Goal: Transaction & Acquisition: Purchase product/service

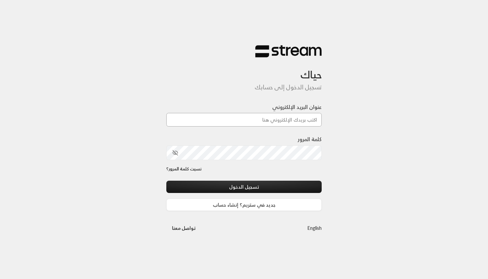
type input "[EMAIL_ADDRESS][DOMAIN_NAME]"
click at [244, 187] on button "تسجيل الدخول" at bounding box center [243, 187] width 155 height 12
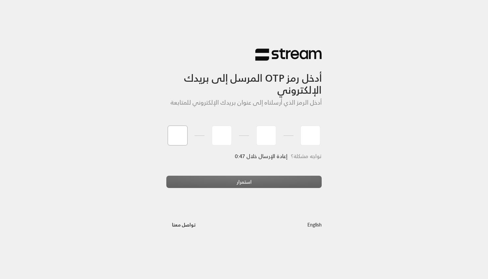
type input "7"
type input "9"
type input "8"
click at [195, 177] on div "استمرار" at bounding box center [243, 185] width 155 height 18
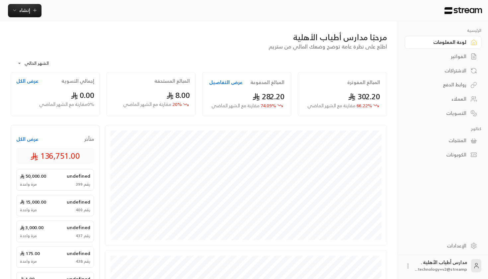
click at [381, 44] on span "اطلع على نظرة عامة توضح وضعك المالي من ستريم" at bounding box center [328, 46] width 119 height 9
drag, startPoint x: 382, startPoint y: 42, endPoint x: 321, endPoint y: 41, distance: 61.4
click at [321, 41] on div "مرحبًا مدارس أطياب الأهلية اطلع على نظرة عامة توضح وضعك المالي من ستريم" at bounding box center [198, 41] width 383 height 19
click at [321, 41] on div "مرحبًا مدارس أطياب الأهلية" at bounding box center [199, 37] width 376 height 11
click at [456, 53] on div "الفواتير" at bounding box center [439, 56] width 53 height 7
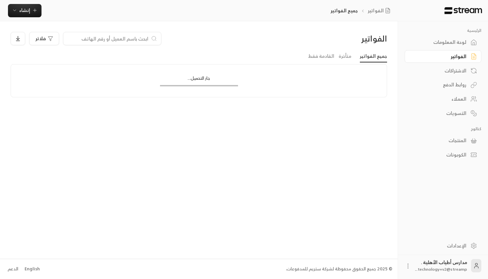
click at [444, 41] on div "لوحة المعلومات" at bounding box center [439, 42] width 53 height 7
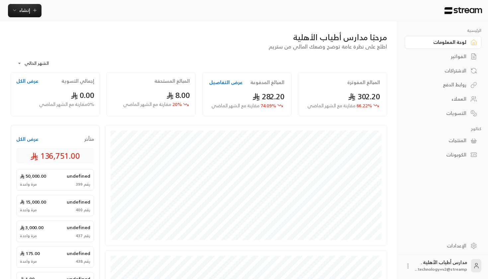
click at [262, 1] on div "إنشاء" at bounding box center [200, 10] width 400 height 21
click at [25, 15] on button "إنشاء" at bounding box center [25, 10] width 34 height 13
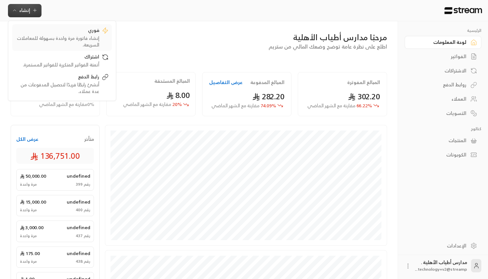
click at [73, 26] on link "فوري إنشاء فاتورة مرة واحدة بسهولة للمعاملات السريعة." at bounding box center [62, 37] width 100 height 27
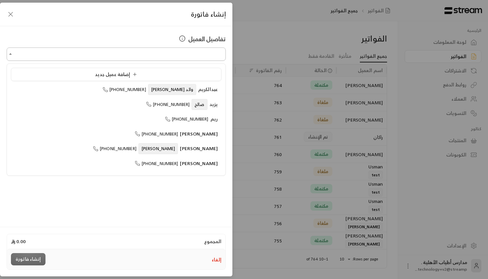
click at [140, 53] on input "اختر العميل" at bounding box center [116, 54] width 219 height 12
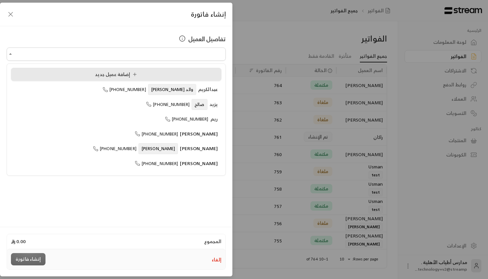
click at [114, 76] on span "إضافة عميل جديد" at bounding box center [117, 74] width 45 height 8
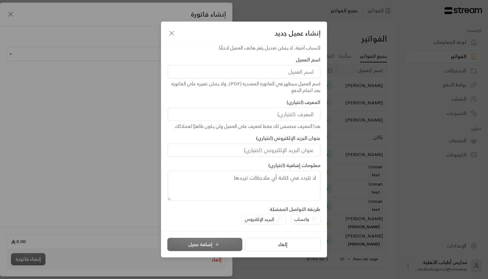
scroll to position [31, 0]
click at [173, 33] on icon "button" at bounding box center [172, 33] width 8 height 8
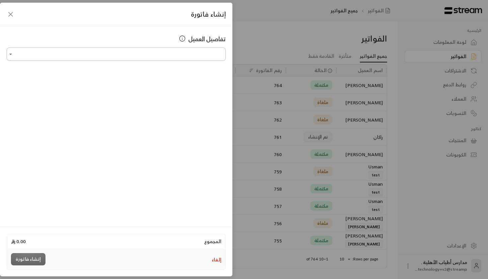
click at [157, 56] on input "اختر العميل" at bounding box center [116, 54] width 219 height 12
type input "*"
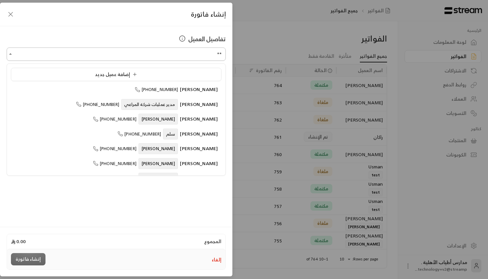
type input "*"
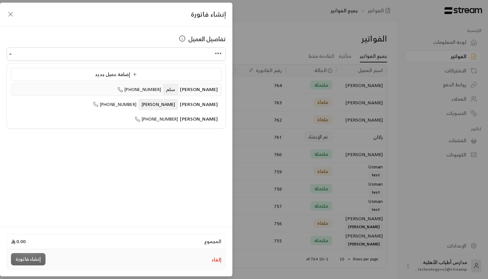
click at [123, 89] on icon at bounding box center [120, 89] width 5 height 5
type input "**********"
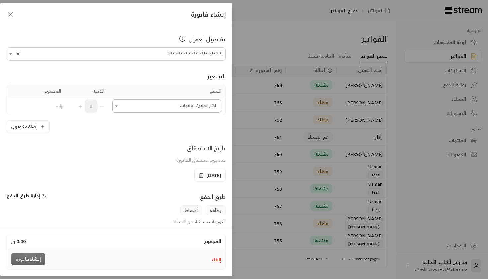
click at [160, 108] on input "اختر العميل" at bounding box center [166, 106] width 109 height 12
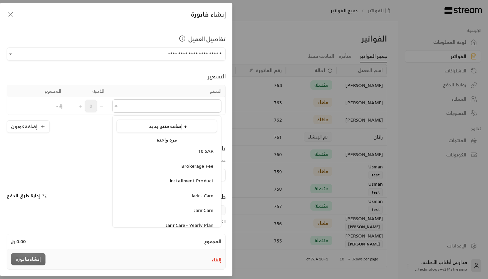
scroll to position [0, 0]
click at [169, 152] on div "10 SAR" at bounding box center [166, 151] width 93 height 7
type input "******"
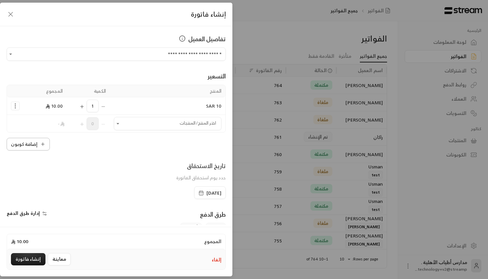
click at [33, 148] on button "إضافة كوبون" at bounding box center [28, 144] width 43 height 13
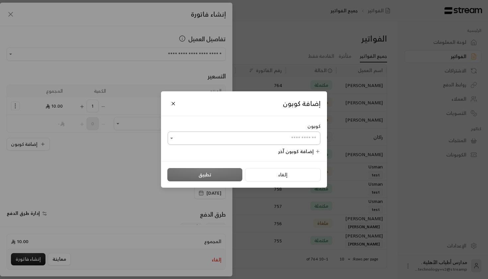
click at [245, 137] on input "اختر العميل" at bounding box center [244, 138] width 153 height 12
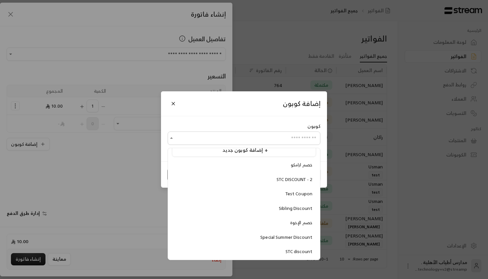
scroll to position [8, 0]
click at [257, 246] on li "STC discount" at bounding box center [244, 252] width 144 height 13
type input "**********"
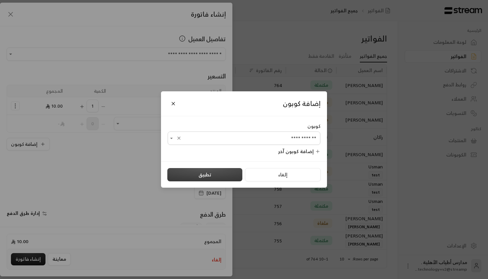
click at [205, 175] on button "تطبيق" at bounding box center [204, 174] width 75 height 13
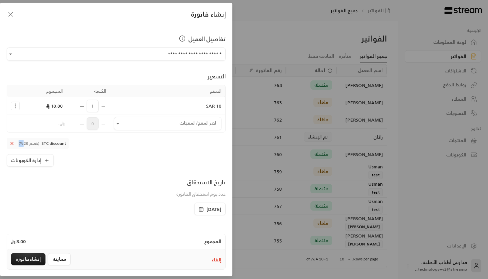
drag, startPoint x: 19, startPoint y: 138, endPoint x: 77, endPoint y: 142, distance: 58.6
click at [78, 143] on div "STC discount (خصم 20%) إدارة الكوبونات" at bounding box center [116, 152] width 219 height 29
click at [177, 186] on div "تاريخ الاستحقاق" at bounding box center [200, 181] width 49 height 9
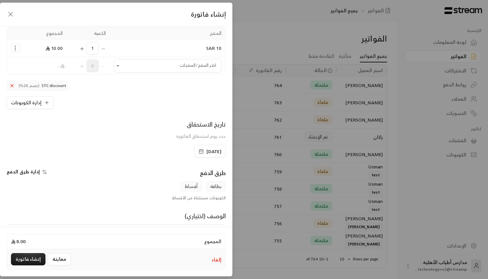
scroll to position [63, 0]
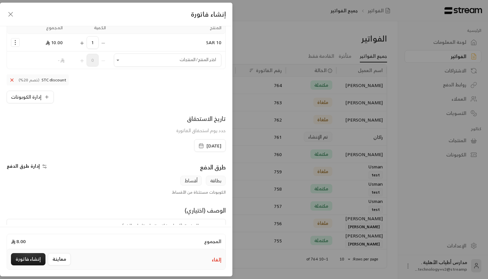
click at [209, 148] on span "[DATE]" at bounding box center [214, 145] width 15 height 7
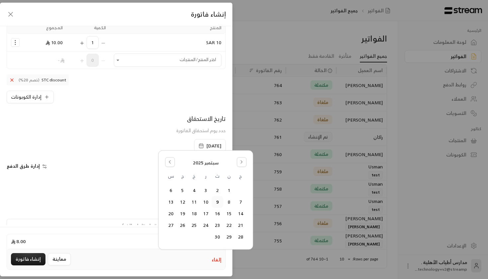
click at [218, 200] on button "9" at bounding box center [217, 202] width 11 height 11
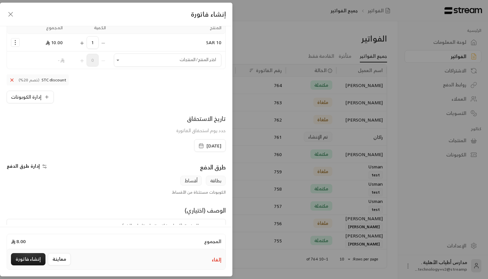
click at [199, 143] on icon "button" at bounding box center [201, 145] width 5 height 5
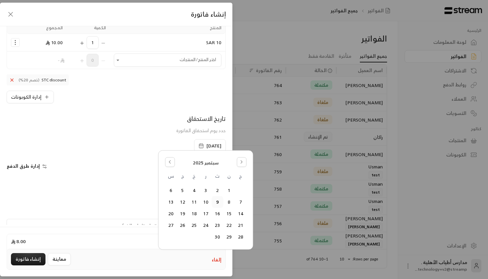
click at [129, 191] on div "الكوبونات مستثناة من الأقساط." at bounding box center [116, 192] width 226 height 5
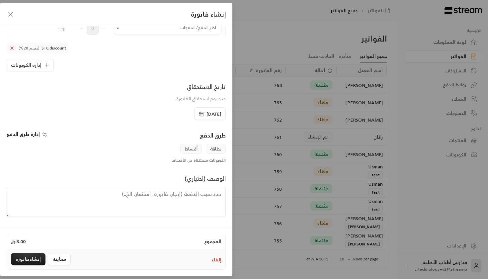
scroll to position [95, 0]
click at [28, 136] on span "إدارة طرق الدفع" at bounding box center [23, 134] width 33 height 8
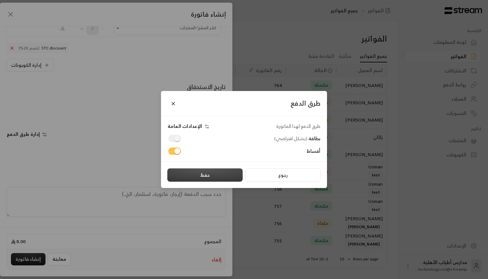
click at [186, 168] on button "حفظ" at bounding box center [204, 174] width 75 height 13
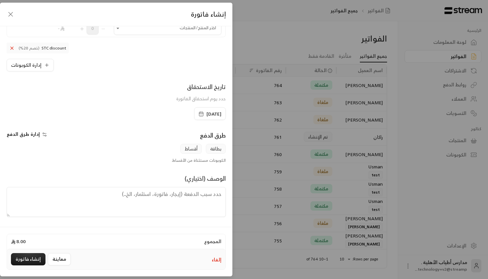
click at [158, 195] on textarea at bounding box center [116, 202] width 219 height 30
click at [23, 262] on button "إنشاء فاتورة" at bounding box center [28, 259] width 35 height 12
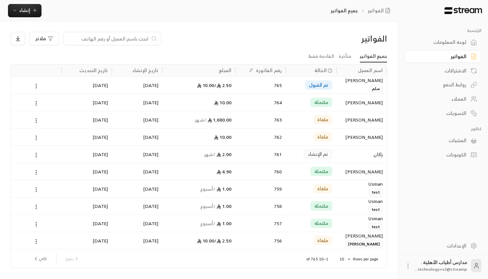
click at [134, 86] on div "[DATE]" at bounding box center [137, 85] width 42 height 17
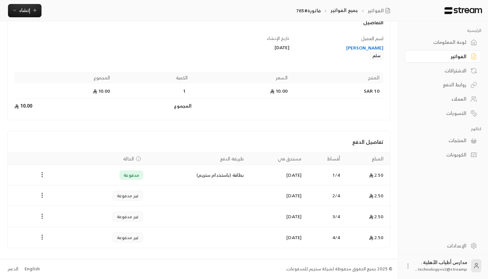
scroll to position [47, 0]
click at [393, 161] on div "فاتورة # 765 تم القبول [URL][DOMAIN_NAME] إدارة الفاتورة التفاصيل اسم العميل [P…" at bounding box center [199, 116] width 398 height 285
drag, startPoint x: 388, startPoint y: 178, endPoint x: 199, endPoint y: 180, distance: 189.6
click at [199, 180] on tr "2.50 [DATE] [DATE] بطاقة (باستخدام ستريم) مدفوعة" at bounding box center [199, 175] width 382 height 20
click at [199, 180] on td "بطاقة (باستخدام ستريم)" at bounding box center [197, 175] width 101 height 20
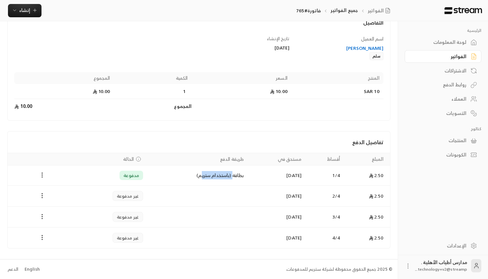
drag, startPoint x: 230, startPoint y: 178, endPoint x: 197, endPoint y: 178, distance: 32.9
click at [197, 178] on td "بطاقة (باستخدام ستريم)" at bounding box center [197, 175] width 101 height 20
click at [129, 180] on div "مدفوعة" at bounding box center [132, 175] width 24 height 9
click at [42, 173] on circle "Payments" at bounding box center [42, 173] width 1 height 1
click at [62, 206] on li "استرداد" at bounding box center [59, 204] width 34 height 12
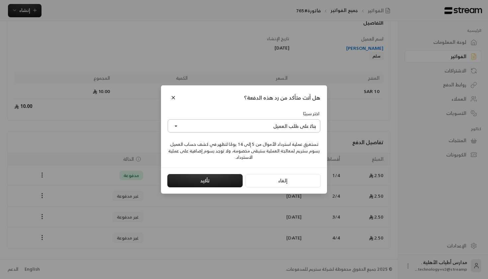
click at [249, 126] on button "بناءً على طلب العميل" at bounding box center [244, 125] width 153 height 13
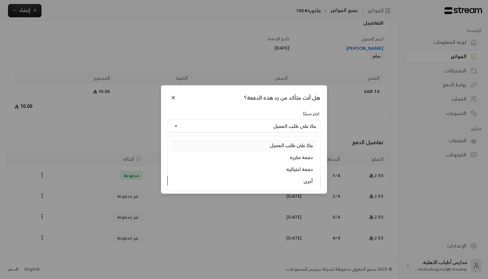
click at [255, 148] on div "بناءً على طلب العميل" at bounding box center [243, 145] width 137 height 7
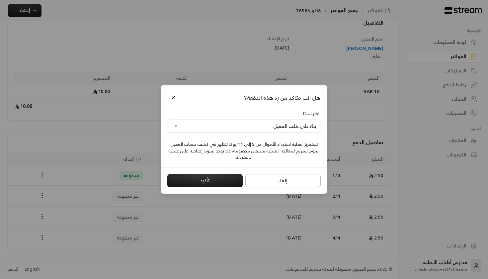
click at [258, 176] on button "إلغاء" at bounding box center [282, 180] width 75 height 13
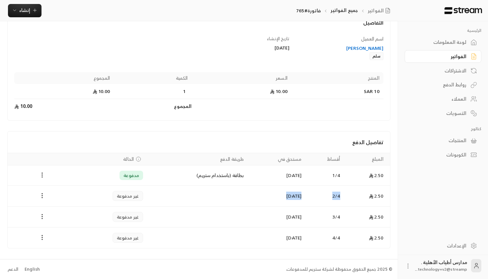
drag, startPoint x: 351, startPoint y: 200, endPoint x: 241, endPoint y: 203, distance: 109.9
click at [241, 204] on tr "2.50 [DATE] [DATE] غير مدفوعة" at bounding box center [199, 196] width 382 height 21
click at [42, 198] on icon "Payments" at bounding box center [42, 195] width 7 height 7
click at [236, 195] on div at bounding box center [244, 139] width 488 height 279
click at [42, 196] on icon "Payments" at bounding box center [42, 195] width 7 height 7
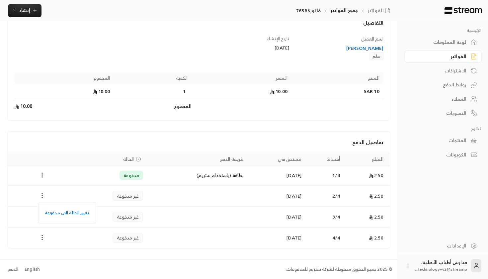
click at [67, 218] on ul "تغيير الحالة الى مدفوعة" at bounding box center [67, 212] width 54 height 17
click at [68, 208] on li "تغيير الحالة الى مدفوعة" at bounding box center [67, 213] width 51 height 12
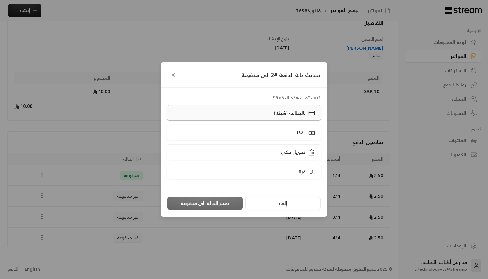
click at [285, 118] on label "بالبطاقة (شبكة)" at bounding box center [244, 113] width 155 height 16
click at [203, 202] on button "تغيير الحالة الى مدفوعة" at bounding box center [204, 203] width 75 height 13
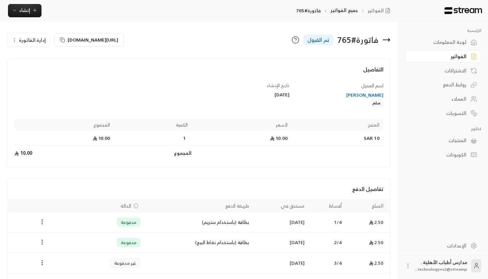
scroll to position [0, 0]
click at [25, 9] on span "إنشاء" at bounding box center [24, 10] width 11 height 8
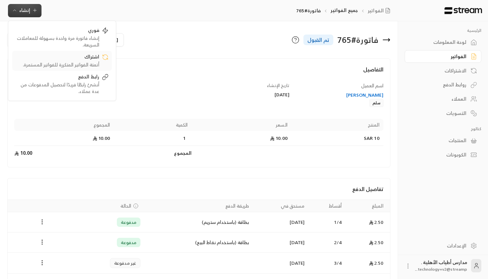
click at [82, 65] on div "أتمتة الفواتير المتكررة للفواتير المستمرة." at bounding box center [58, 64] width 84 height 7
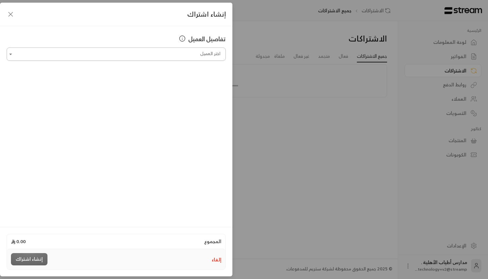
click at [192, 58] on input "اختر العميل" at bounding box center [116, 54] width 219 height 12
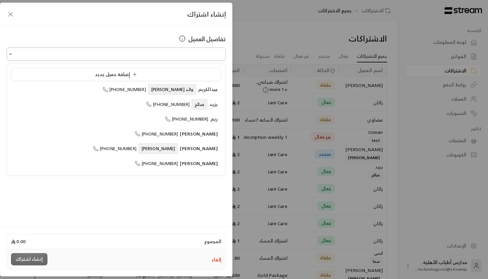
scroll to position [0, 0]
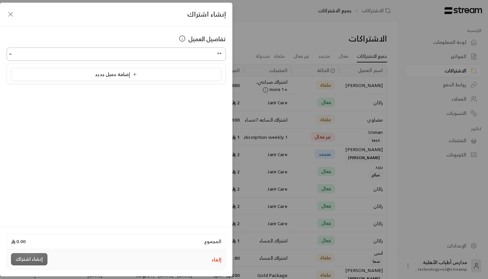
type input "*"
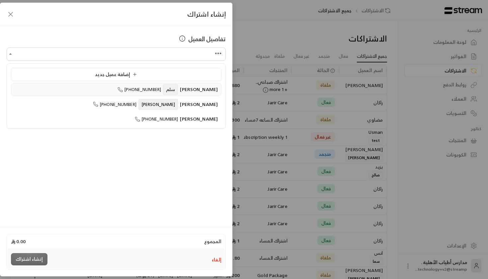
click at [161, 87] on span "[PHONE_NUMBER]" at bounding box center [139, 90] width 43 height 8
type input "**********"
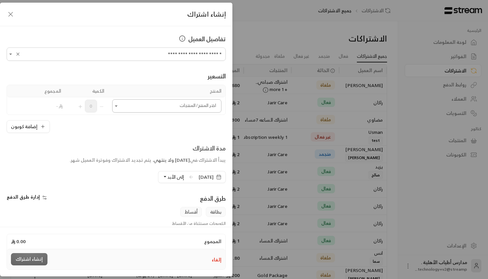
click at [146, 106] on input "اختر العميل" at bounding box center [166, 106] width 109 height 12
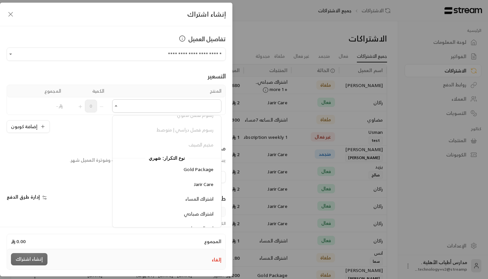
scroll to position [269, 0]
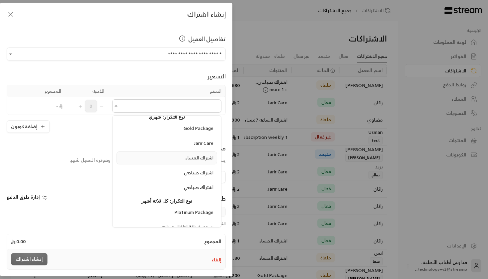
click at [178, 154] on div "اشتراك المساء" at bounding box center [166, 157] width 93 height 7
type input "**********"
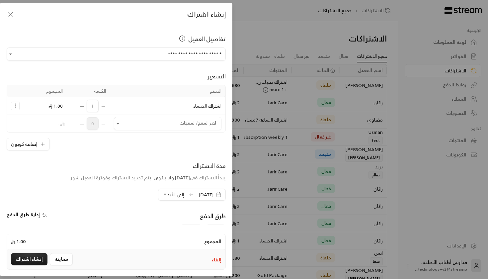
click at [195, 192] on span "[DATE]" at bounding box center [210, 195] width 31 height 12
click at [195, 195] on span "[DATE]" at bounding box center [210, 195] width 31 height 12
click at [168, 193] on span "إلى الأبد" at bounding box center [175, 194] width 17 height 8
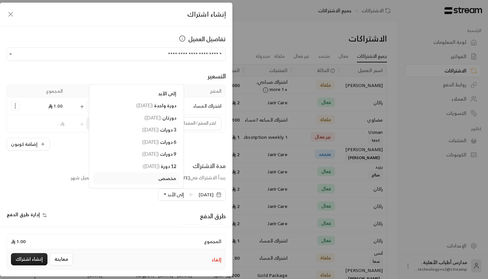
click at [187, 101] on td "اشتراك المساء" at bounding box center [168, 106] width 116 height 18
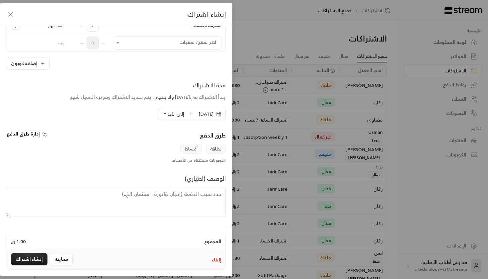
scroll to position [81, 0]
click at [34, 133] on span "إدارة طرق الدفع" at bounding box center [23, 133] width 33 height 8
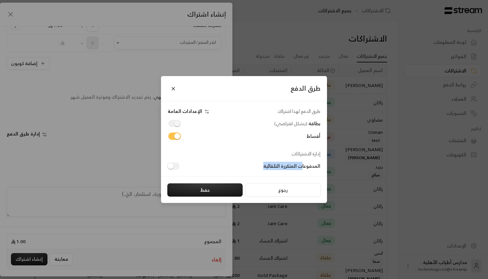
drag, startPoint x: 302, startPoint y: 167, endPoint x: 264, endPoint y: 170, distance: 38.3
click at [264, 170] on div "المدفوعات المتكررة التلقائية" at bounding box center [242, 165] width 162 height 7
click at [181, 188] on button "حفظ" at bounding box center [204, 189] width 75 height 13
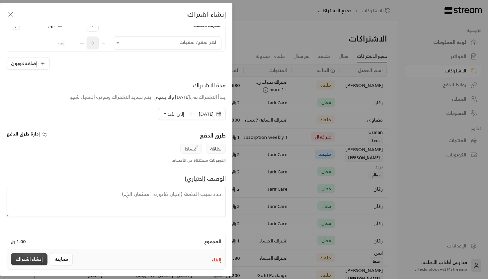
click at [33, 260] on button "إنشاء اشتراك" at bounding box center [29, 259] width 37 height 12
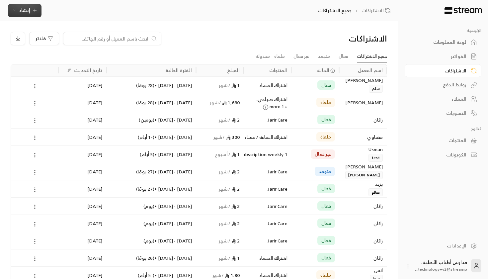
scroll to position [0, 0]
click at [257, 36] on div "فلاتر" at bounding box center [151, 38] width 281 height 13
click at [214, 31] on div "الاشتراكات فلاتر جميع الاشتراكات فعال متجمد غير فعال ملغاة مجدولة اسم العميل ال…" at bounding box center [199, 279] width 398 height 517
click at [222, 36] on div "فلاتر" at bounding box center [151, 38] width 281 height 13
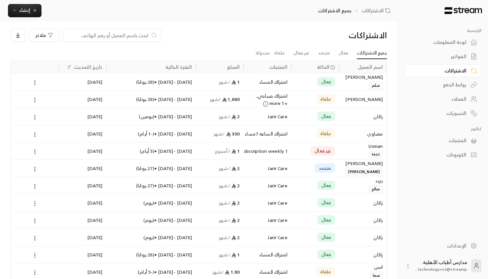
scroll to position [0, 0]
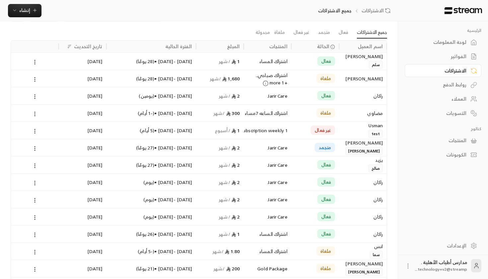
scroll to position [26, 0]
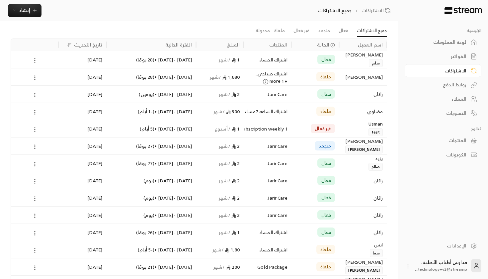
drag, startPoint x: 261, startPoint y: 36, endPoint x: 239, endPoint y: 43, distance: 23.4
click at [239, 43] on div "المبلغ" at bounding box center [233, 45] width 13 height 8
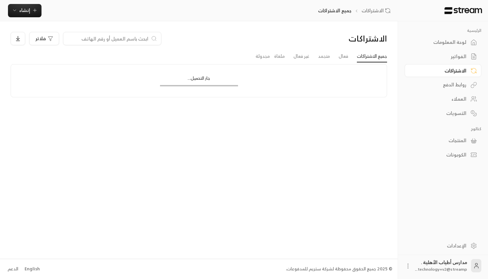
scroll to position [0, 0]
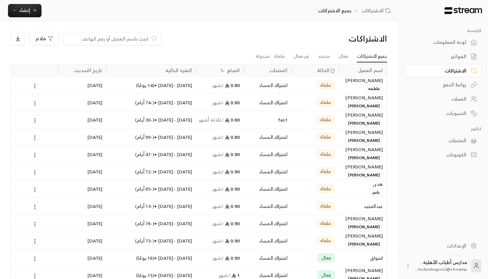
click at [451, 74] on div "الاشتراكات" at bounding box center [439, 70] width 53 height 7
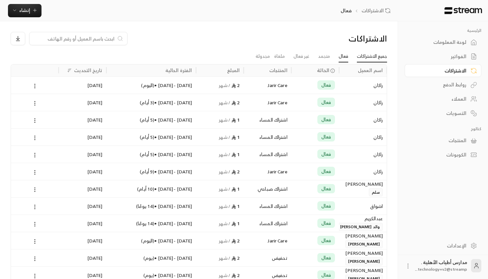
click at [359, 55] on link "جميع الاشتراكات" at bounding box center [372, 56] width 30 height 12
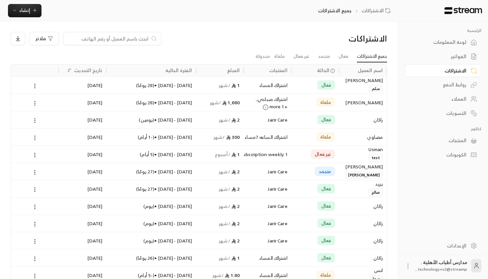
click at [126, 87] on div "[DATE] - [DATE] • ( 28 يومًا )" at bounding box center [151, 85] width 82 height 17
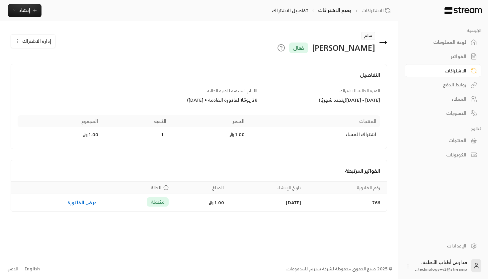
click at [19, 46] on button "إدارة الاشتراك" at bounding box center [33, 41] width 44 height 13
click at [263, 68] on div "التفاصيل الفترة الحالية للاشتراك [DATE] - [DATE] ( يتجدد شهريًا ) الأيام المتبق…" at bounding box center [199, 106] width 376 height 85
click at [463, 69] on div "الاشتراكات" at bounding box center [439, 70] width 53 height 7
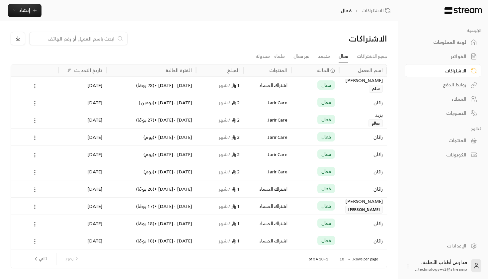
click at [278, 87] on div "اشتراك المساء" at bounding box center [268, 85] width 40 height 17
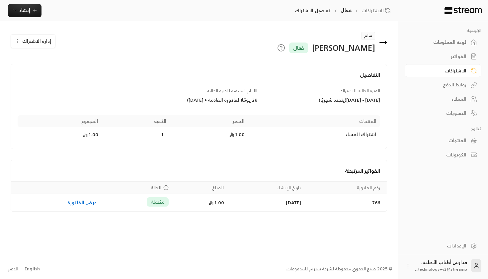
click at [38, 45] on button "إدارة الاشتراك" at bounding box center [33, 41] width 44 height 13
click at [137, 82] on h4 "التفاصيل" at bounding box center [199, 78] width 363 height 15
click at [28, 12] on span "إنشاء" at bounding box center [24, 10] width 11 height 8
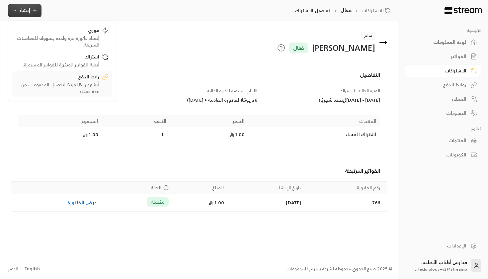
click at [84, 82] on div "أنشئ رابطًا فريدًا لتحصيل المدفوعات من عدة عملاء." at bounding box center [58, 87] width 84 height 13
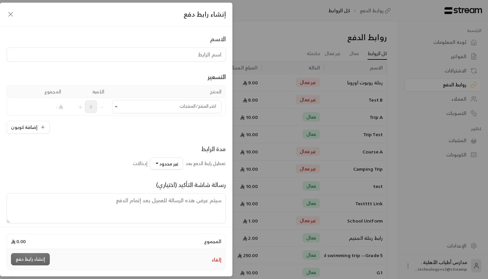
click at [166, 60] on input at bounding box center [116, 54] width 219 height 14
type input "رحلة مخيم"
click at [124, 76] on div "التسعير" at bounding box center [116, 76] width 219 height 9
click at [188, 108] on input "اختر المنتج/المنتجات" at bounding box center [166, 107] width 109 height 12
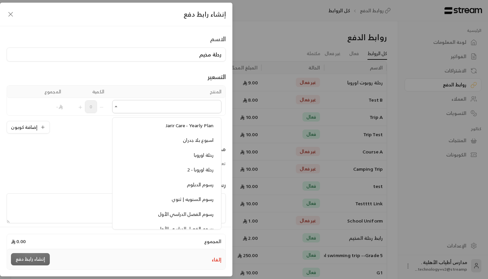
scroll to position [108, 0]
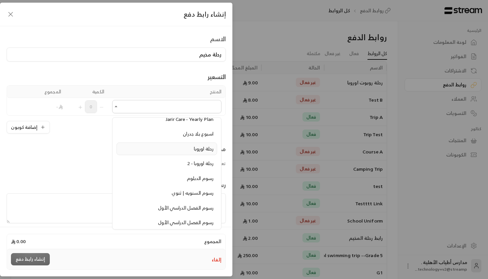
click at [195, 151] on li "رحلة اوروبا" at bounding box center [167, 148] width 101 height 13
type input "**********"
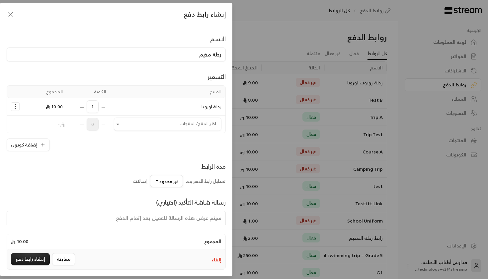
drag, startPoint x: 198, startPoint y: 53, endPoint x: 210, endPoint y: 57, distance: 13.4
click at [210, 57] on input "رحلة مخيم" at bounding box center [116, 54] width 219 height 14
type input "رحلة"
click at [148, 146] on div "إضافة كوبون" at bounding box center [116, 144] width 219 height 13
click at [35, 147] on button "إضافة كوبون" at bounding box center [28, 144] width 43 height 13
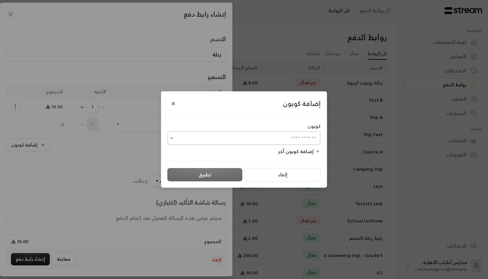
click at [193, 137] on input "اختر المنتج/المنتجات" at bounding box center [244, 138] width 153 height 12
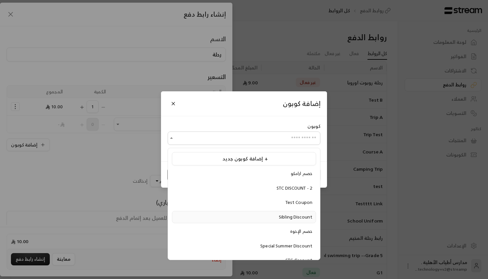
scroll to position [2, 0]
click at [257, 201] on div "Test Coupon" at bounding box center [244, 200] width 137 height 7
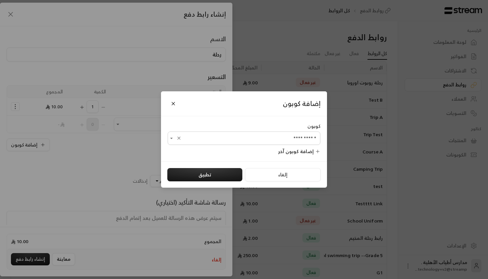
type input "**********"
click at [192, 182] on div "إلغاء تطبيق" at bounding box center [244, 174] width 166 height 27
click at [192, 173] on button "تطبيق" at bounding box center [204, 174] width 75 height 13
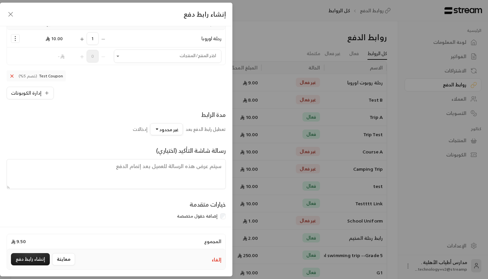
scroll to position [70, 0]
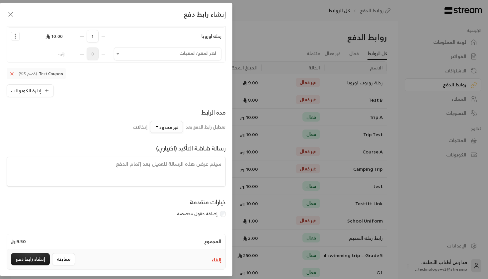
click at [168, 126] on span "غير محدود" at bounding box center [168, 127] width 19 height 8
click at [198, 183] on div "50" at bounding box center [186, 182] width 80 height 7
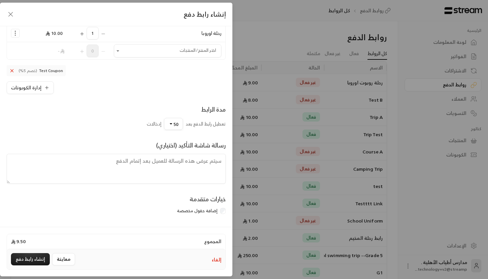
scroll to position [75, 0]
click at [165, 162] on textarea at bounding box center [116, 169] width 219 height 30
type textarea "شكرا على التسجيل ..."
click at [186, 217] on div "الاسم رحلة التسعير المنتج الكمية المجموع رحلة اوروبا 1 10.00 اختر المنتج/المنتج…" at bounding box center [116, 125] width 232 height 199
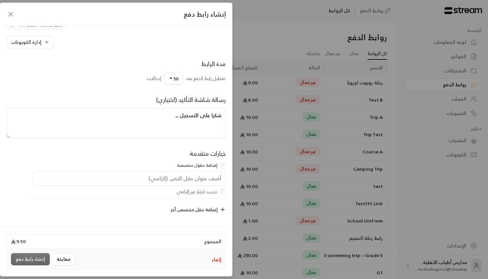
scroll to position [122, 0]
click at [198, 177] on input "text" at bounding box center [129, 178] width 193 height 15
type input "[DEMOGRAPHIC_DATA]"
click at [207, 198] on div at bounding box center [130, 199] width 200 height 8
click at [29, 262] on button "إنشاء رابط دفع" at bounding box center [30, 259] width 39 height 12
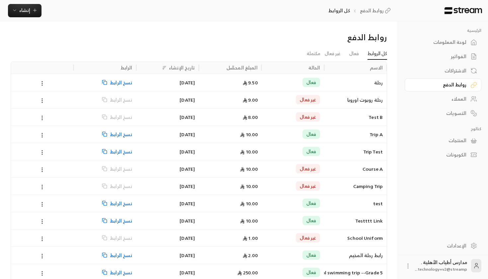
click at [63, 85] on div at bounding box center [42, 82] width 55 height 17
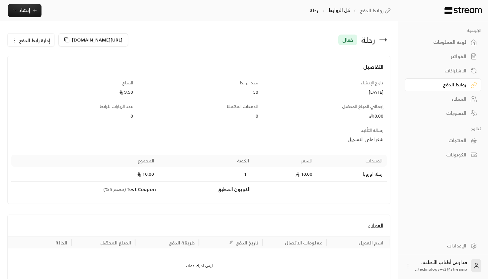
drag, startPoint x: 378, startPoint y: 89, endPoint x: 335, endPoint y: 89, distance: 42.5
click at [335, 89] on div "[DATE]" at bounding box center [324, 92] width 119 height 7
drag, startPoint x: 247, startPoint y: 94, endPoint x: 227, endPoint y: 94, distance: 19.9
click at [227, 94] on div "50" at bounding box center [198, 92] width 119 height 7
drag, startPoint x: 130, startPoint y: 89, endPoint x: 115, endPoint y: 89, distance: 14.9
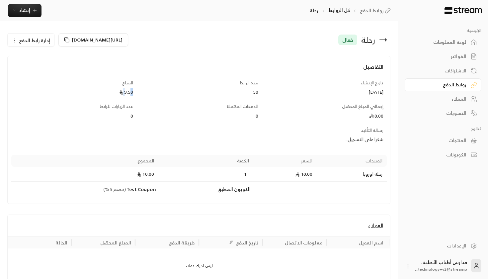
click at [115, 89] on div "9.50" at bounding box center [73, 92] width 119 height 7
click at [132, 93] on div "9.50" at bounding box center [73, 92] width 119 height 7
drag, startPoint x: 134, startPoint y: 92, endPoint x: 124, endPoint y: 92, distance: 10.3
click at [124, 92] on div "المبلغ 9.50" at bounding box center [73, 88] width 125 height 16
click at [124, 92] on div "9.50" at bounding box center [73, 92] width 119 height 7
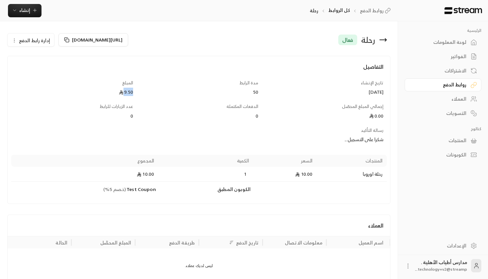
drag, startPoint x: 123, startPoint y: 92, endPoint x: 135, endPoint y: 93, distance: 12.0
click at [135, 93] on div "المبلغ 9.50" at bounding box center [73, 88] width 125 height 16
drag, startPoint x: 365, startPoint y: 114, endPoint x: 383, endPoint y: 114, distance: 18.3
click at [383, 114] on div "0.00" at bounding box center [324, 116] width 119 height 7
drag, startPoint x: 239, startPoint y: 108, endPoint x: 276, endPoint y: 110, distance: 37.2
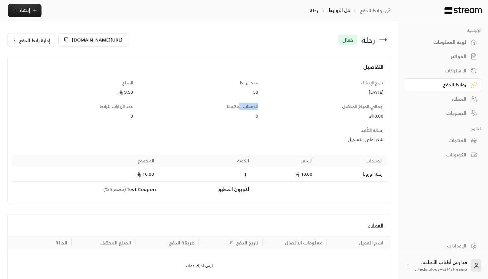
click at [276, 110] on div "التفاصيل تاريخ الإنشاء [DATE] مدة الرابط 50 المبلغ 9.50 إجمالي المبلغ المحصّل 0…" at bounding box center [198, 130] width 375 height 134
drag, startPoint x: 101, startPoint y: 103, endPoint x: 134, endPoint y: 110, distance: 34.2
click at [134, 110] on div "عدد الزيارات للرابط 0" at bounding box center [73, 111] width 125 height 16
click at [72, 42] on span "[URL][DOMAIN_NAME]" at bounding box center [97, 40] width 50 height 8
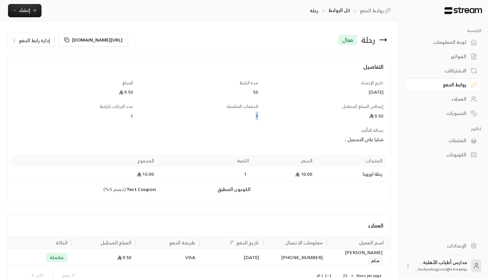
drag, startPoint x: 257, startPoint y: 112, endPoint x: 231, endPoint y: 112, distance: 25.9
click at [231, 113] on div "1" at bounding box center [198, 116] width 119 height 7
drag, startPoint x: 134, startPoint y: 114, endPoint x: 117, endPoint y: 114, distance: 17.6
click at [117, 114] on div "عدد الزيارات للرابط 1" at bounding box center [73, 111] width 125 height 16
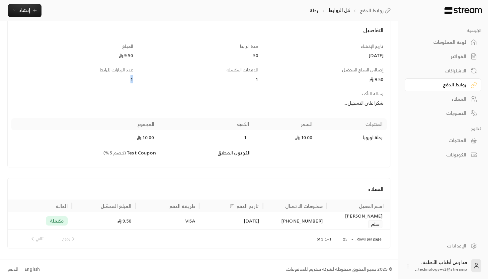
scroll to position [36, 0]
click at [114, 221] on div "9.50" at bounding box center [104, 220] width 56 height 17
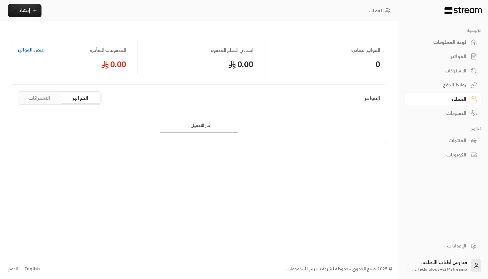
click at [467, 50] on link "الفواتير" at bounding box center [443, 56] width 77 height 13
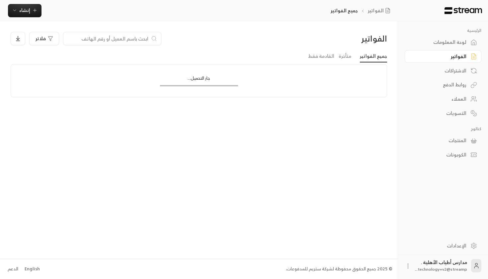
click at [466, 38] on link "لوحة المعلومات" at bounding box center [443, 42] width 77 height 13
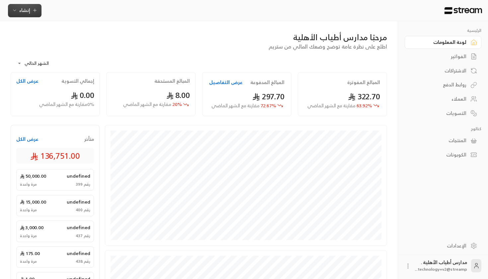
click at [25, 13] on span "إنشاء" at bounding box center [24, 10] width 11 height 8
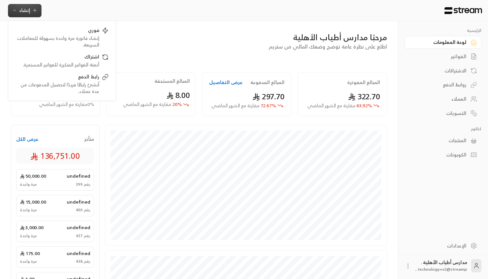
click at [482, 60] on div "الرئيسية لوحة المعلومات الفواتير الاشتراكات روابط الدفع العملاء التسويات كتالوج…" at bounding box center [443, 91] width 90 height 140
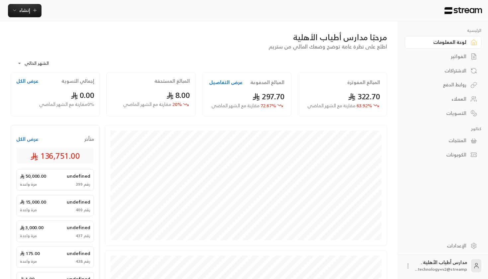
click at [460, 45] on div "لوحة المعلومات" at bounding box center [439, 42] width 53 height 7
drag, startPoint x: 329, startPoint y: 98, endPoint x: 370, endPoint y: 98, distance: 41.2
click at [370, 98] on div "322.70 63.92 % مقارنة مع الشهر الماضي" at bounding box center [342, 100] width 75 height 18
drag, startPoint x: 248, startPoint y: 90, endPoint x: 289, endPoint y: 96, distance: 41.0
click at [289, 96] on div "المبالغ المدفوعة عرض التفاصيل 297.70 72.67 % مقارنة مع الشهر الماضي" at bounding box center [246, 94] width 89 height 44
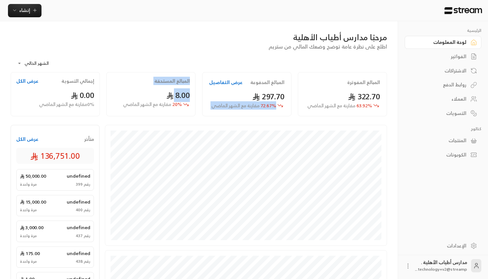
drag, startPoint x: 148, startPoint y: 97, endPoint x: 211, endPoint y: 97, distance: 62.7
click at [211, 97] on div "المبالغ المفوترة 322.70 63.92 % مقارنة مع الشهر الماضي المبالغ المدفوعة عرض الت…" at bounding box center [198, 95] width 383 height 47
click at [49, 52] on div "**********" at bounding box center [199, 61] width 376 height 22
click at [461, 99] on div "العملاء" at bounding box center [439, 99] width 53 height 7
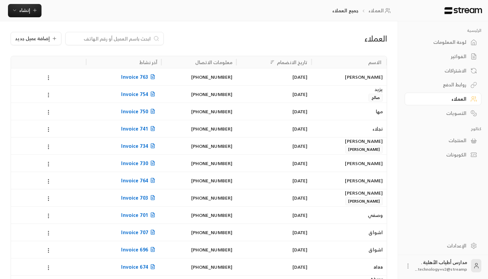
click at [454, 119] on link "التسويات" at bounding box center [443, 113] width 77 height 13
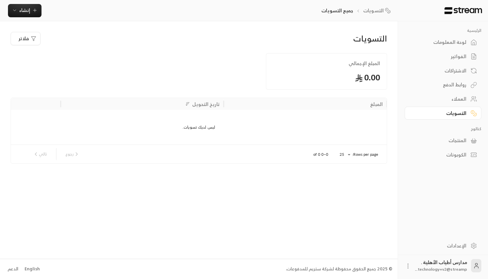
click at [463, 138] on div "المنتجات" at bounding box center [439, 140] width 53 height 7
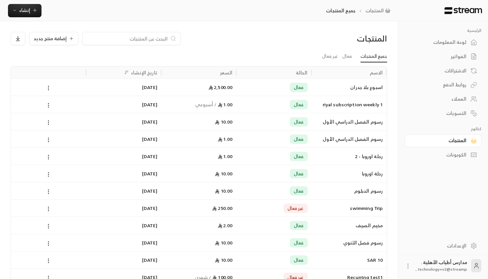
click at [459, 158] on div "الكوبونات" at bounding box center [439, 154] width 53 height 7
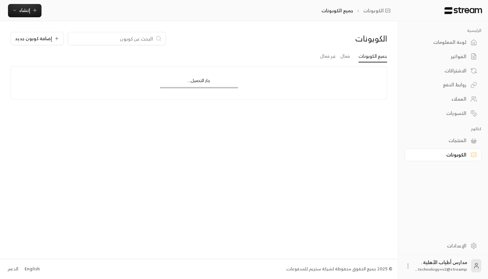
click at [459, 97] on div "العملاء" at bounding box center [439, 99] width 53 height 7
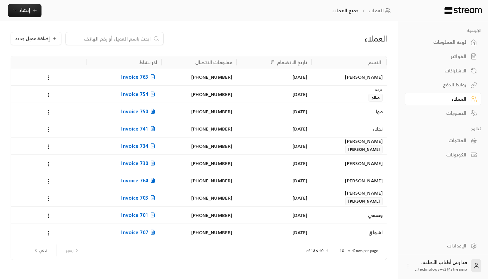
click at [115, 38] on input at bounding box center [110, 38] width 81 height 7
type input "م"
type input "سلم"
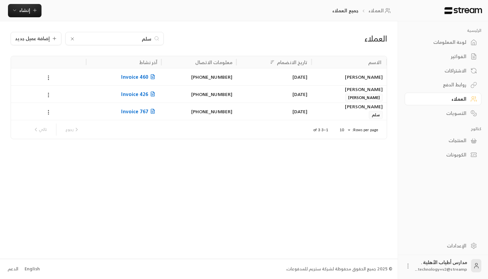
click at [296, 113] on div "[DATE]" at bounding box center [273, 111] width 67 height 17
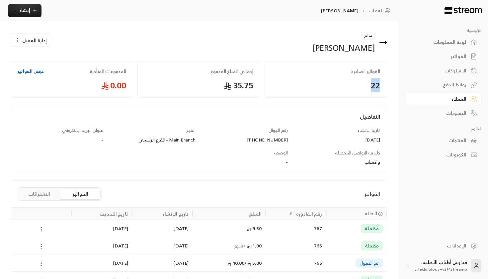
drag, startPoint x: 381, startPoint y: 83, endPoint x: 356, endPoint y: 83, distance: 24.9
click at [356, 83] on div "الفواتير الصادرة 22" at bounding box center [326, 79] width 123 height 37
drag, startPoint x: 257, startPoint y: 83, endPoint x: 214, endPoint y: 84, distance: 43.2
click at [214, 84] on div "إجمالي المبلغ المدفوع 35.75" at bounding box center [198, 79] width 123 height 37
drag, startPoint x: 311, startPoint y: 130, endPoint x: 268, endPoint y: 131, distance: 42.8
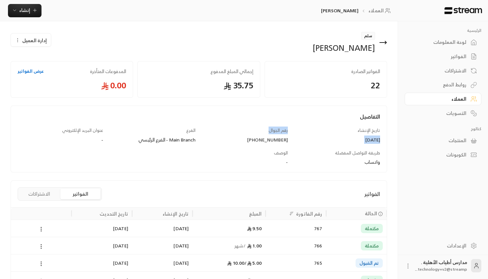
click at [268, 131] on div "التفاصيل تاريخ الإنشاء [DATE] رقم الجوال [PHONE_NUMBER] الفرع Main Branch - الف…" at bounding box center [198, 142] width 369 height 59
drag, startPoint x: 203, startPoint y: 145, endPoint x: 156, endPoint y: 144, distance: 46.5
click at [156, 144] on div "التفاصيل تاريخ الإنشاء [DATE] رقم الجوال [PHONE_NUMBER] الفرع Main Branch - الف…" at bounding box center [198, 142] width 369 height 59
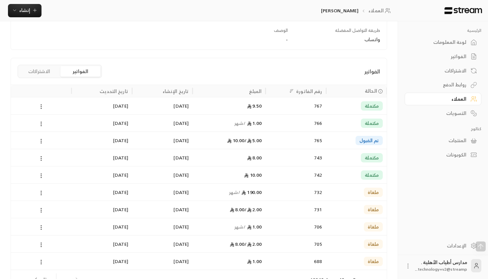
scroll to position [122, 0]
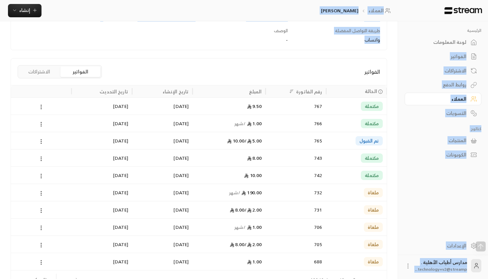
drag, startPoint x: 354, startPoint y: 40, endPoint x: 404, endPoint y: 39, distance: 50.5
click at [398, 40] on div "الرئيسية لوحة المعلومات الفواتير الاشتراكات روابط الدفع العملاء التسويات كتالوج…" at bounding box center [199, 99] width 398 height 442
click at [349, 49] on div "التفاصيل تاريخ الإنشاء [DATE] رقم الجوال [PHONE_NUMBER] الفرع Main Branch - الف…" at bounding box center [198, 19] width 369 height 59
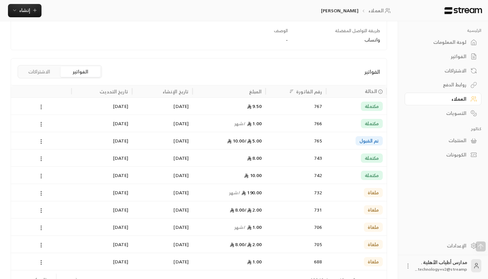
click at [37, 106] on div at bounding box center [41, 106] width 52 height 17
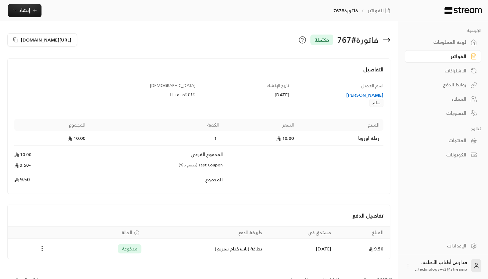
click at [392, 37] on div "فاتورة # 767 مكتملة" at bounding box center [296, 40] width 195 height 16
click at [387, 37] on icon at bounding box center [386, 40] width 8 height 8
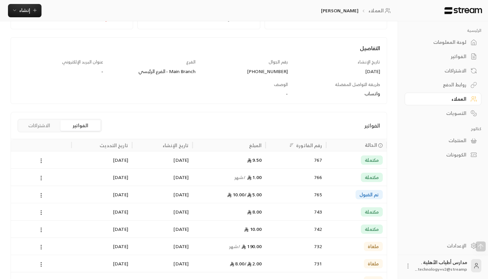
scroll to position [95, 0]
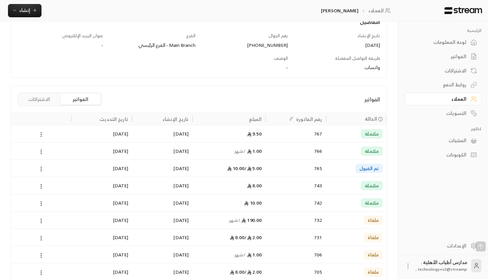
click at [42, 136] on icon at bounding box center [41, 134] width 6 height 6
click at [50, 154] on li "عرض" at bounding box center [48, 151] width 17 height 12
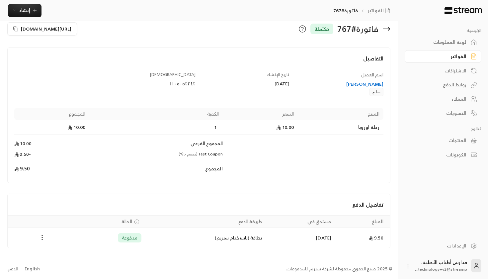
scroll to position [11, 0]
click at [41, 238] on icon "Payments" at bounding box center [42, 237] width 7 height 7
click at [50, 264] on li "استرداد" at bounding box center [59, 267] width 34 height 12
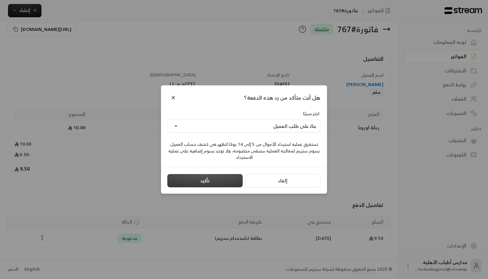
click at [201, 180] on button "تأكيد" at bounding box center [204, 180] width 75 height 13
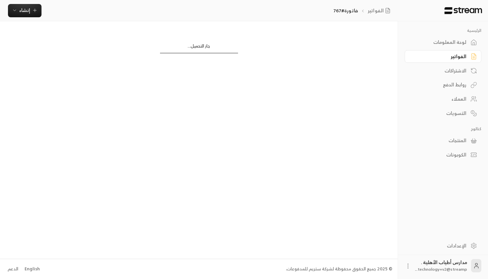
scroll to position [0, 0]
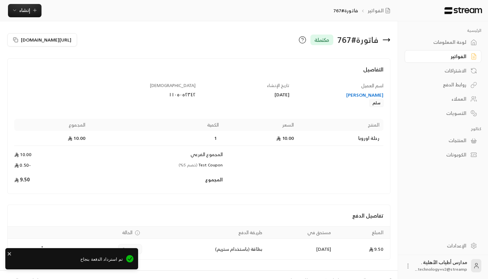
click at [450, 96] on div "العملاء" at bounding box center [439, 99] width 53 height 7
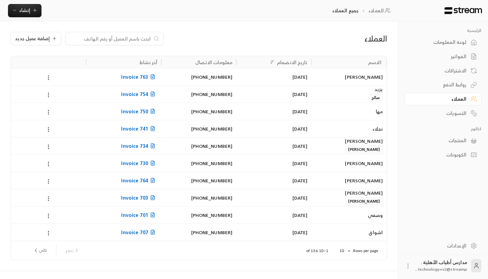
click at [457, 97] on div "العملاء" at bounding box center [439, 99] width 53 height 7
click at [460, 87] on div "روابط الدفع" at bounding box center [439, 84] width 53 height 7
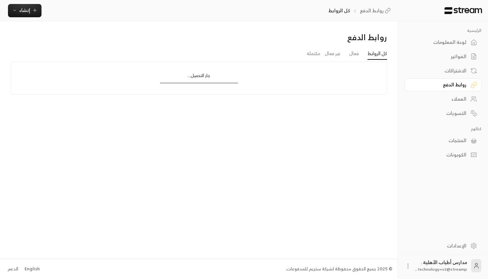
click at [457, 71] on div "الاشتراكات" at bounding box center [439, 70] width 53 height 7
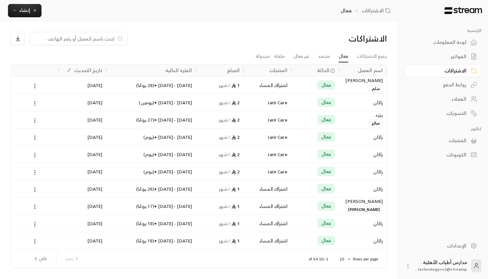
click at [458, 51] on link "الفواتير" at bounding box center [443, 56] width 77 height 13
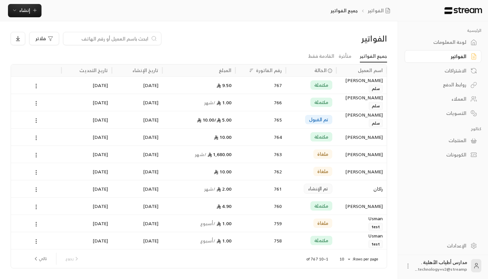
click at [457, 45] on div "لوحة المعلومات" at bounding box center [439, 42] width 53 height 7
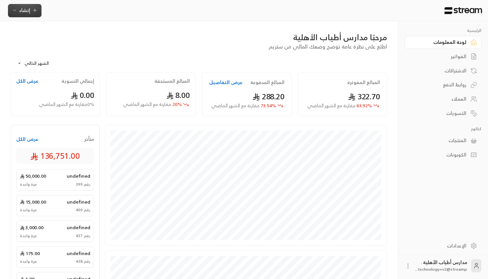
click at [19, 13] on span "إنشاء" at bounding box center [25, 10] width 26 height 8
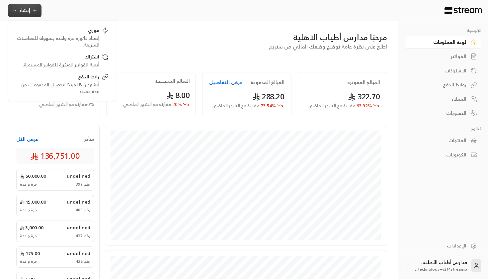
click at [457, 245] on div "الإعدادات" at bounding box center [439, 245] width 53 height 7
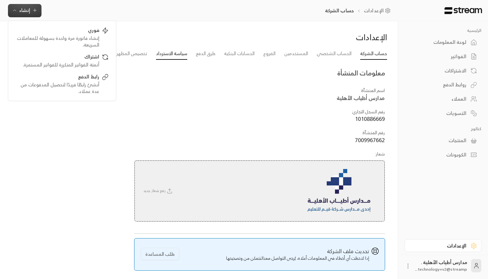
click at [181, 57] on link "سياسة الاسترداد" at bounding box center [171, 54] width 31 height 12
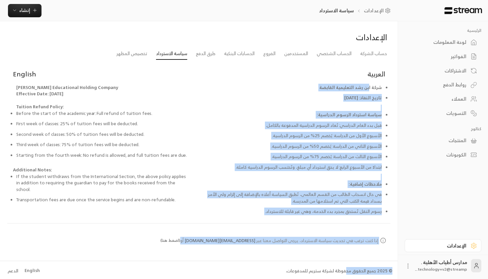
drag, startPoint x: 370, startPoint y: 84, endPoint x: 348, endPoint y: 271, distance: 188.9
click at [348, 271] on div "الإعدادات سياسة الاسترداد إنشاء فوري إنشاء فاتورة مرة واحدة بسهولة للمعاملات ال…" at bounding box center [199, 140] width 398 height 281
click at [369, 57] on link "حساب الشركة" at bounding box center [373, 54] width 27 height 12
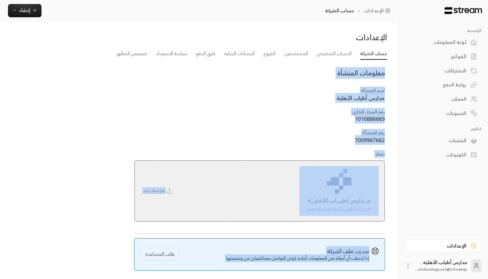
click at [471, 39] on icon at bounding box center [473, 42] width 7 height 7
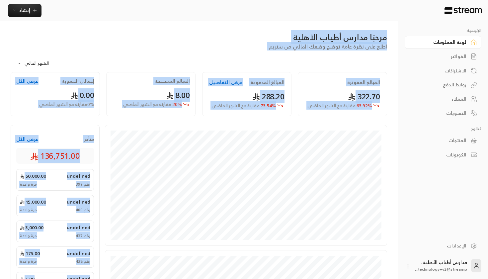
click at [360, 59] on div "**********" at bounding box center [199, 61] width 376 height 22
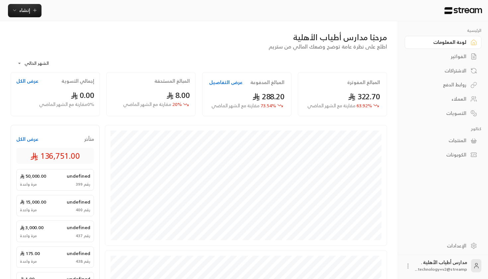
click at [458, 54] on div "الفواتير" at bounding box center [439, 56] width 53 height 7
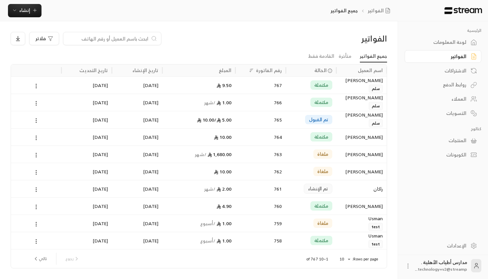
click at [172, 85] on div "9.50" at bounding box center [198, 85] width 65 height 17
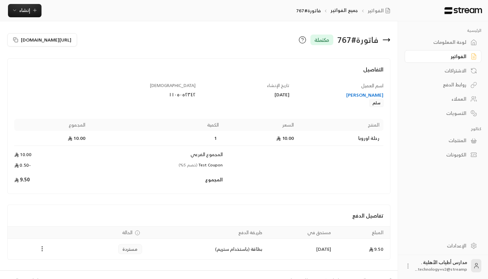
click at [218, 136] on td "1" at bounding box center [155, 138] width 133 height 15
click at [278, 71] on h4 "التفاصيل" at bounding box center [198, 72] width 369 height 15
click at [436, 54] on div "الفواتير" at bounding box center [439, 56] width 53 height 7
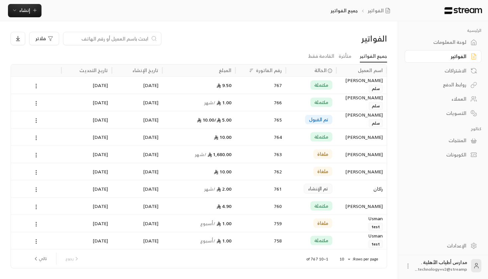
click at [447, 42] on div "لوحة المعلومات" at bounding box center [439, 42] width 53 height 7
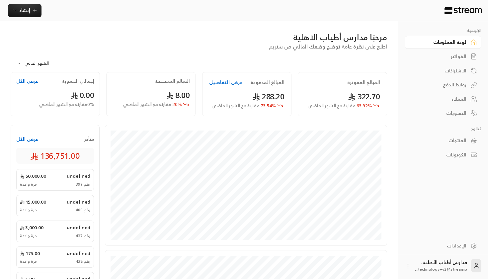
click at [446, 59] on div "الفواتير" at bounding box center [439, 56] width 53 height 7
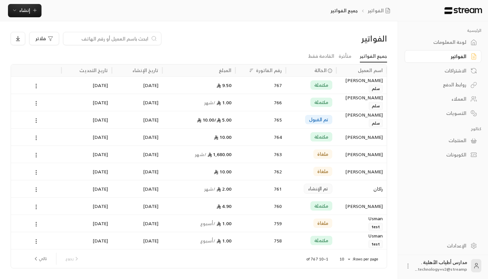
click at [442, 76] on link "الاشتراكات" at bounding box center [443, 70] width 77 height 13
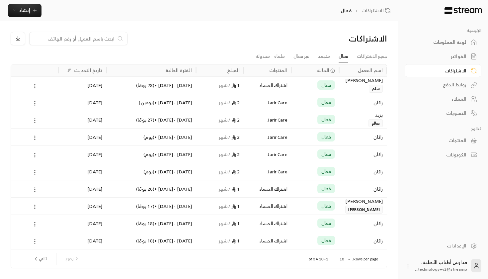
click at [449, 40] on div "لوحة المعلومات" at bounding box center [439, 42] width 53 height 7
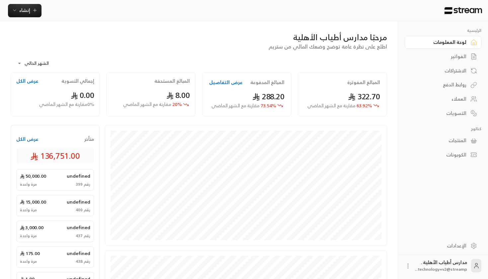
click at [456, 46] on link "لوحة المعلومات" at bounding box center [443, 42] width 77 height 13
click at [440, 111] on div "التسويات" at bounding box center [439, 113] width 53 height 7
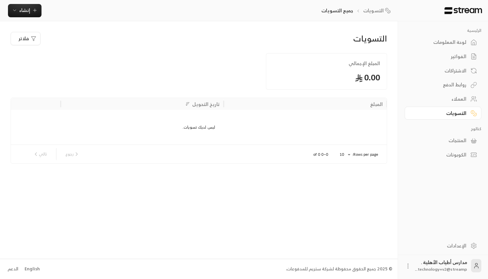
click at [447, 113] on div "التسويات" at bounding box center [439, 113] width 53 height 7
drag, startPoint x: 42, startPoint y: 114, endPoint x: 387, endPoint y: 143, distance: 345.5
click at [387, 143] on div "المبلغ تاريخ التحويل ليس لديك تسويات. Rows per page: 10 ** 0–0 of 0 [PERSON_NAM…" at bounding box center [199, 131] width 376 height 66
click at [448, 99] on div "العملاء" at bounding box center [439, 99] width 53 height 7
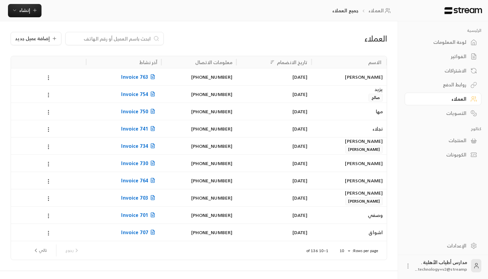
click at [99, 42] on input at bounding box center [110, 38] width 81 height 7
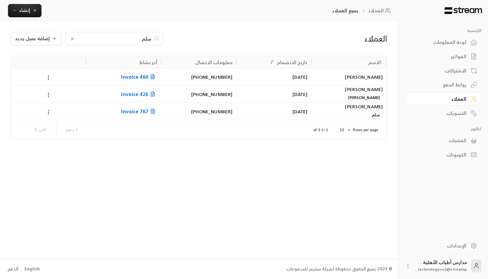
type input "سلم"
click at [279, 115] on div "[DATE]" at bounding box center [273, 111] width 67 height 17
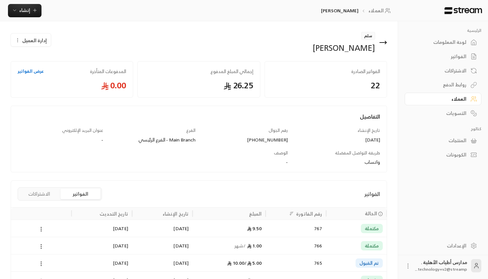
click at [461, 51] on link "الفواتير" at bounding box center [443, 56] width 77 height 13
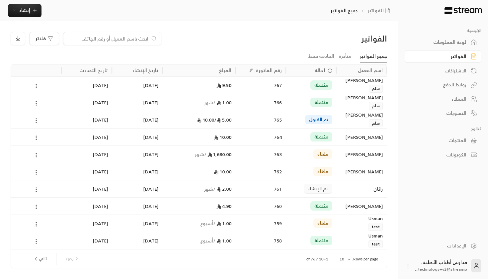
click at [170, 187] on div "2.00 / شهر" at bounding box center [198, 188] width 65 height 17
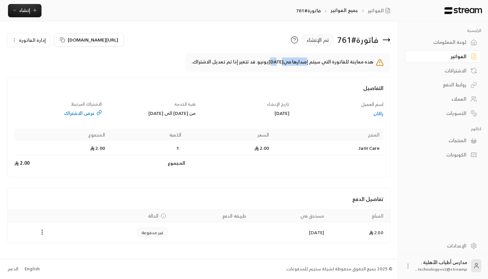
drag, startPoint x: 277, startPoint y: 61, endPoint x: 307, endPoint y: 61, distance: 30.2
click at [307, 61] on p "هذه معاينة للفاتورة التي سيتم إصدارها في [DATE] يونيو. قد تتغير إذا تم تعديل ال…" at bounding box center [283, 62] width 182 height 8
click at [40, 232] on icon "Payments" at bounding box center [42, 232] width 7 height 7
click at [238, 163] on div at bounding box center [244, 139] width 488 height 279
click at [43, 233] on icon "Payments" at bounding box center [42, 232] width 7 height 7
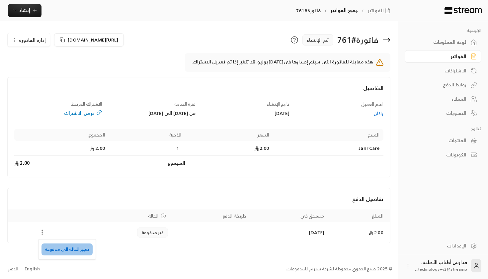
click at [80, 249] on li "تغيير الحالة الى مدفوعة" at bounding box center [67, 249] width 51 height 12
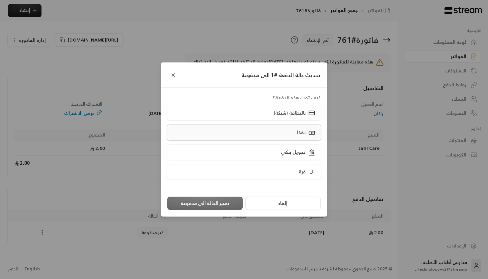
click at [270, 135] on label "نقدًا" at bounding box center [244, 133] width 155 height 16
click at [217, 206] on button "تغيير الحالة الى مدفوعة" at bounding box center [204, 203] width 75 height 13
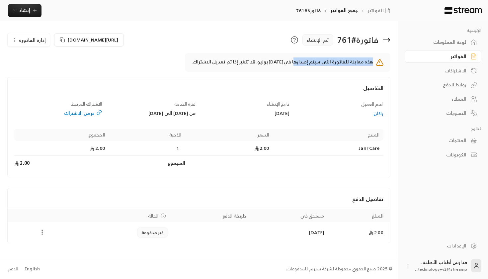
drag, startPoint x: 374, startPoint y: 58, endPoint x: 296, endPoint y: 58, distance: 77.4
click at [296, 58] on div "هذه معاينة للفاتورة التي سيتم إصدارها في [DATE] يونيو. قد تتغير إذا تم تعديل ال…" at bounding box center [288, 62] width 206 height 19
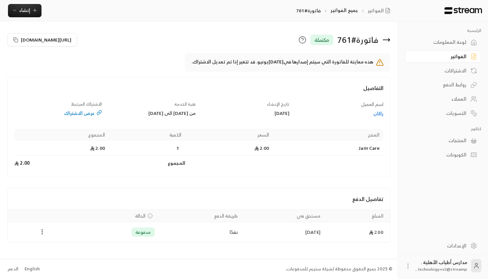
click at [217, 245] on div "فاتورة # 761 مكتملة [URL][DOMAIN_NAME] هذه معاينة للفاتورة التي سيتم إصدارها في…" at bounding box center [199, 139] width 398 height 237
drag, startPoint x: 387, startPoint y: 234, endPoint x: 162, endPoint y: 236, distance: 225.1
click at [162, 236] on tr "2.00 [DATE] نقدًا مدفوعة" at bounding box center [199, 232] width 382 height 20
click at [162, 236] on td "نقدًا" at bounding box center [200, 232] width 83 height 20
drag, startPoint x: 128, startPoint y: 236, endPoint x: 120, endPoint y: 236, distance: 7.6
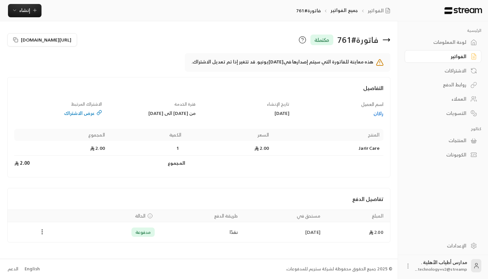
click at [120, 236] on div "مدفوعة" at bounding box center [118, 231] width 74 height 9
click at [39, 235] on icon "Payments" at bounding box center [42, 231] width 7 height 7
click at [446, 49] on div at bounding box center [244, 139] width 488 height 279
click at [447, 44] on div "لوحة المعلومات" at bounding box center [439, 42] width 53 height 7
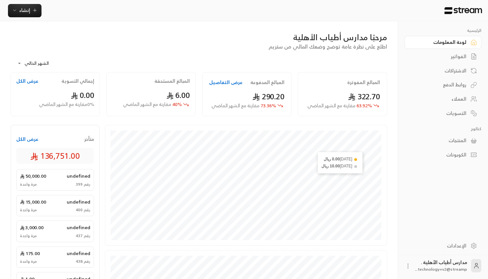
scroll to position [71, 0]
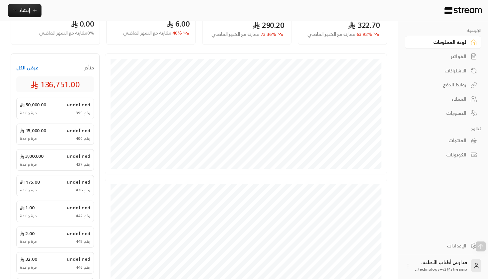
click at [87, 68] on span "متأخر" at bounding box center [89, 67] width 10 height 7
drag, startPoint x: 91, startPoint y: 68, endPoint x: 76, endPoint y: 68, distance: 15.3
click at [76, 68] on div "متأخر عرض الكل" at bounding box center [55, 67] width 78 height 7
click at [31, 64] on button "عرض الكل" at bounding box center [27, 67] width 22 height 7
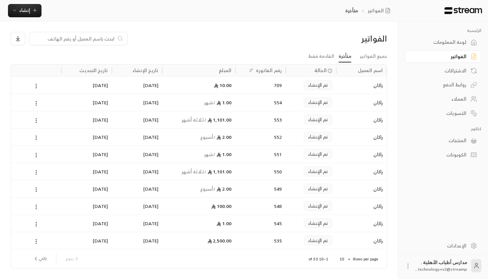
click at [182, 87] on div "10.00" at bounding box center [198, 85] width 65 height 17
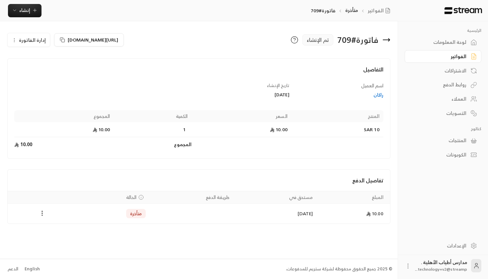
click at [377, 96] on div "راكان" at bounding box center [339, 95] width 87 height 7
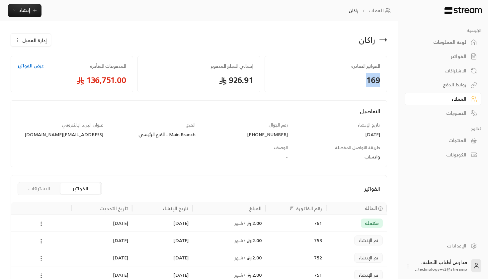
drag, startPoint x: 356, startPoint y: 80, endPoint x: 385, endPoint y: 74, distance: 30.1
click at [385, 74] on div "الفواتير الصادرة 169" at bounding box center [326, 74] width 123 height 37
drag, startPoint x: 183, startPoint y: 83, endPoint x: 275, endPoint y: 83, distance: 91.6
click at [275, 83] on div "الفواتير الصادرة 169 إجمالي المبلغ المدفوع 926.91 المدفوعات المتأخرة عرض الفوات…" at bounding box center [199, 71] width 381 height 41
drag, startPoint x: 79, startPoint y: 75, endPoint x: 97, endPoint y: 75, distance: 18.6
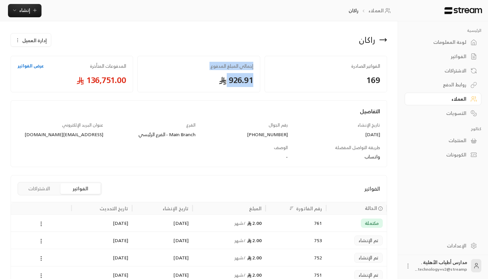
drag, startPoint x: 69, startPoint y: 81, endPoint x: 92, endPoint y: 81, distance: 22.9
click at [42, 44] on button "إدارة العميل" at bounding box center [31, 40] width 40 height 13
click at [213, 88] on div "إجمالي المبلغ المدفوع 926.91" at bounding box center [198, 74] width 123 height 37
click at [471, 45] on icon at bounding box center [473, 42] width 7 height 7
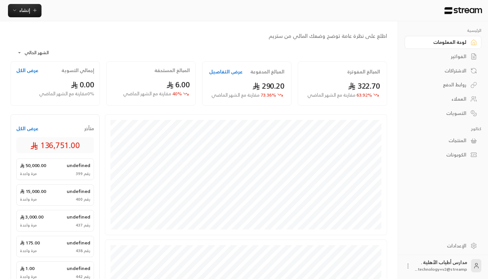
click at [471, 45] on icon at bounding box center [473, 42] width 7 height 7
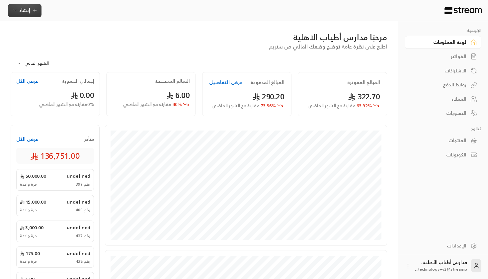
click at [23, 7] on span "إنشاء" at bounding box center [24, 10] width 11 height 8
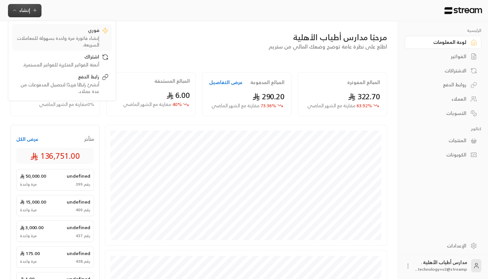
click at [60, 40] on div "إنشاء فاتورة مرة واحدة بسهولة للمعاملات السريعة." at bounding box center [58, 41] width 84 height 13
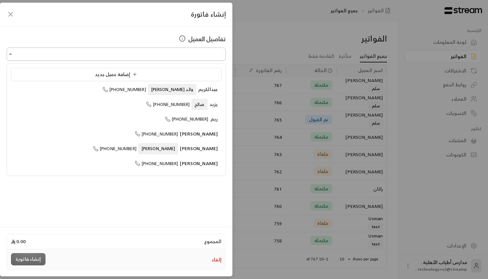
click at [135, 56] on input "اختر العميل" at bounding box center [116, 54] width 219 height 12
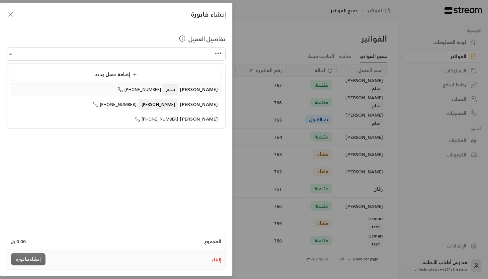
click at [128, 95] on li "[PERSON_NAME] [PHONE_NUMBER]" at bounding box center [116, 89] width 210 height 13
type input "**********"
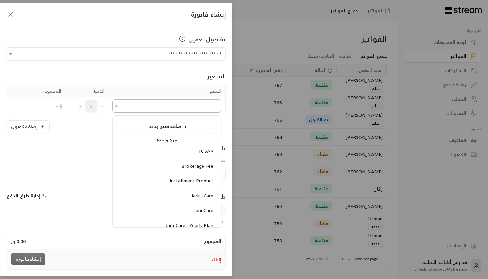
click at [161, 107] on input "اختر العميل" at bounding box center [166, 106] width 109 height 12
click at [178, 158] on div "10 SAR Brokerage Fee Installment Product Jarir - Care Jarir Care Jarir Care - Y…" at bounding box center [167, 262] width 109 height 234
click at [181, 155] on li "10 SAR" at bounding box center [167, 151] width 101 height 13
type input "******"
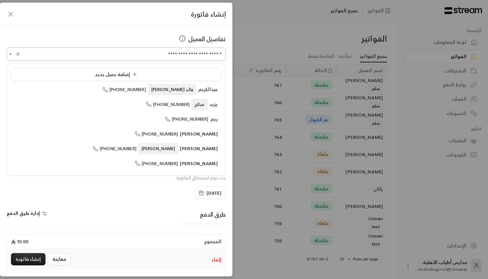
click at [119, 55] on input "**********" at bounding box center [116, 54] width 219 height 12
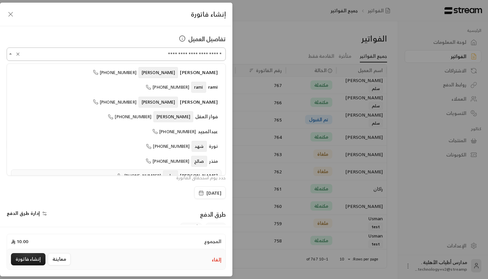
click at [19, 56] on icon "Clear" at bounding box center [17, 53] width 5 height 5
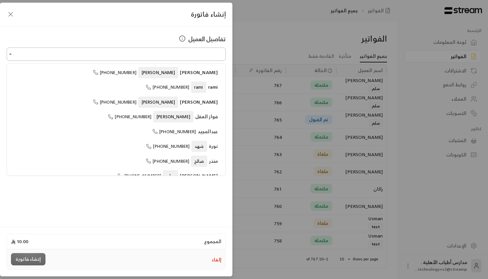
scroll to position [0, 0]
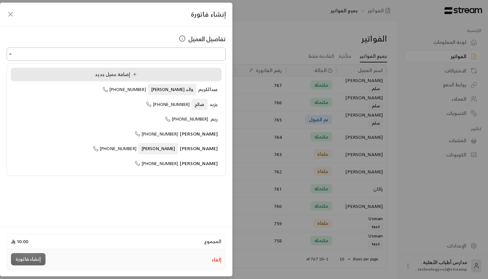
click at [121, 79] on li "إضافة عميل جديد" at bounding box center [116, 74] width 210 height 13
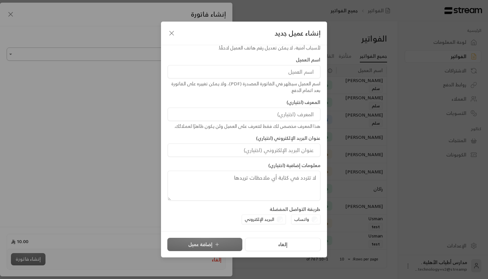
scroll to position [31, 0]
click at [313, 219] on div "واتساب" at bounding box center [306, 220] width 30 height 10
click at [314, 221] on div "واتساب" at bounding box center [306, 220] width 30 height 10
click at [277, 221] on div "البريد الإلكتروني" at bounding box center [264, 220] width 44 height 10
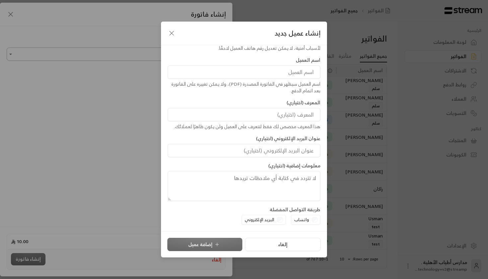
click at [277, 221] on div "البريد الإلكتروني" at bounding box center [264, 220] width 44 height 10
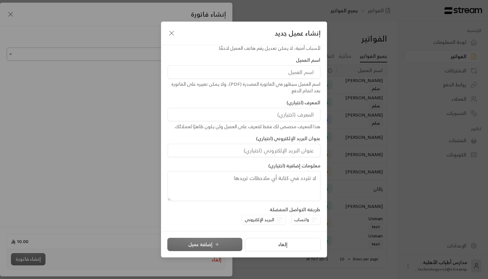
click at [277, 221] on div "البريد الإلكتروني" at bounding box center [264, 220] width 44 height 10
click at [325, 222] on div "رقم الجوال +966 لأسباب أمنية، لا يمكن تعديل رقم هاتف العميل لاحقًا. اسم العميل …" at bounding box center [244, 138] width 166 height 186
click at [273, 209] on label "طريقة التواصل المفضلة" at bounding box center [295, 209] width 51 height 7
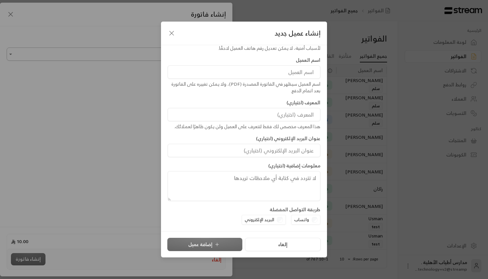
drag, startPoint x: 255, startPoint y: 204, endPoint x: 319, endPoint y: 203, distance: 64.4
click at [320, 204] on div "رقم الجوال +966 لأسباب أمنية، لا يمكن تعديل رقم هاتف العميل لاحقًا. اسم العميل …" at bounding box center [244, 123] width 153 height 204
click at [300, 243] on button "إلغاء" at bounding box center [282, 244] width 75 height 13
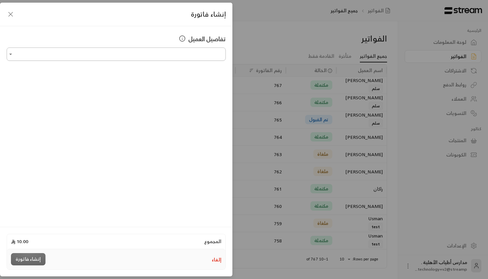
click at [11, 16] on icon "button" at bounding box center [11, 14] width 8 height 8
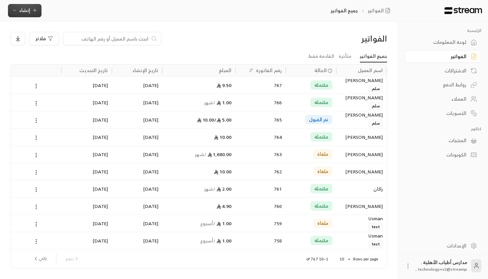
scroll to position [0, 0]
click at [35, 7] on span "إنشاء" at bounding box center [25, 10] width 26 height 8
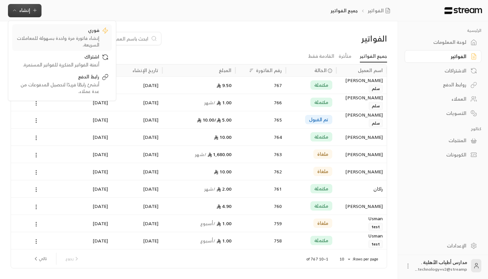
click at [60, 27] on link "فوري إنشاء فاتورة مرة واحدة بسهولة للمعاملات السريعة." at bounding box center [62, 37] width 100 height 27
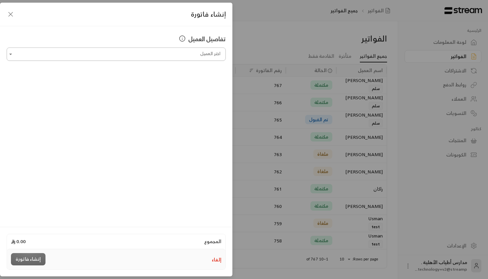
click at [179, 52] on input "اختر العميل" at bounding box center [116, 54] width 219 height 12
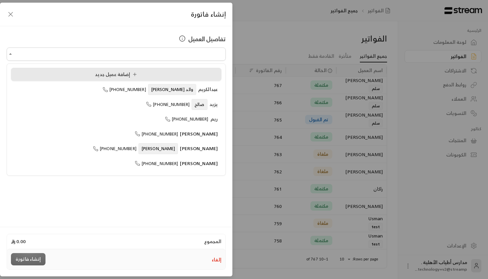
click at [107, 73] on span "إضافة عميل جديد" at bounding box center [117, 74] width 45 height 8
